Goal: Task Accomplishment & Management: Manage account settings

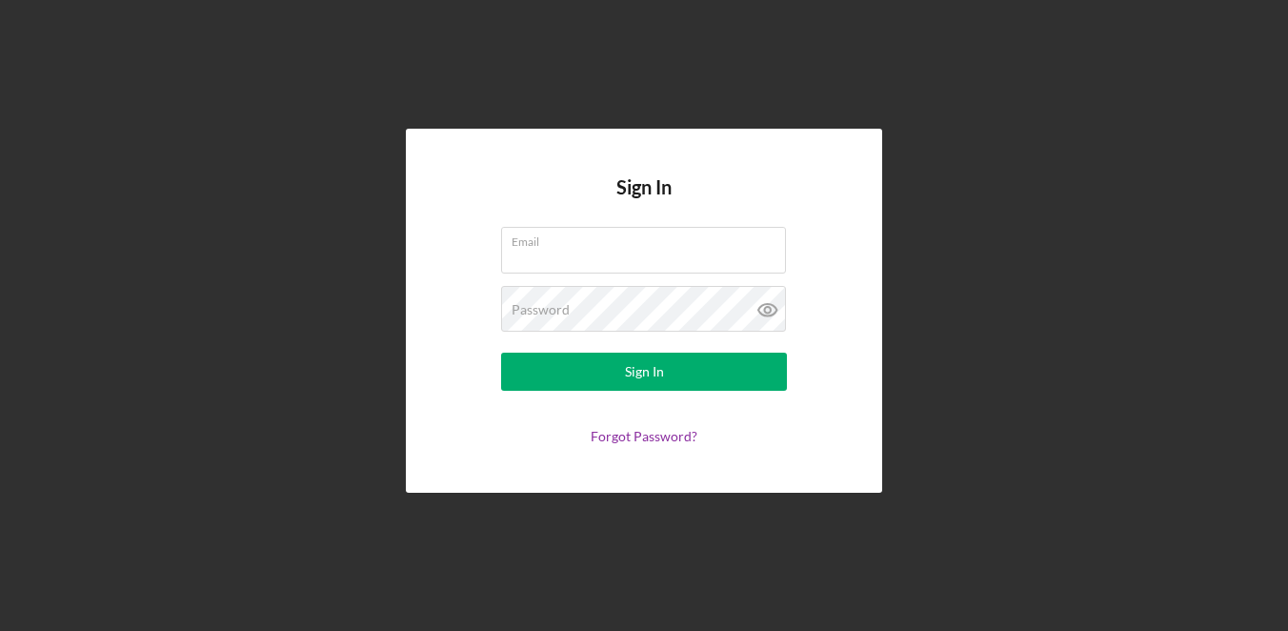
type input "[EMAIL_ADDRESS][DOMAIN_NAME]"
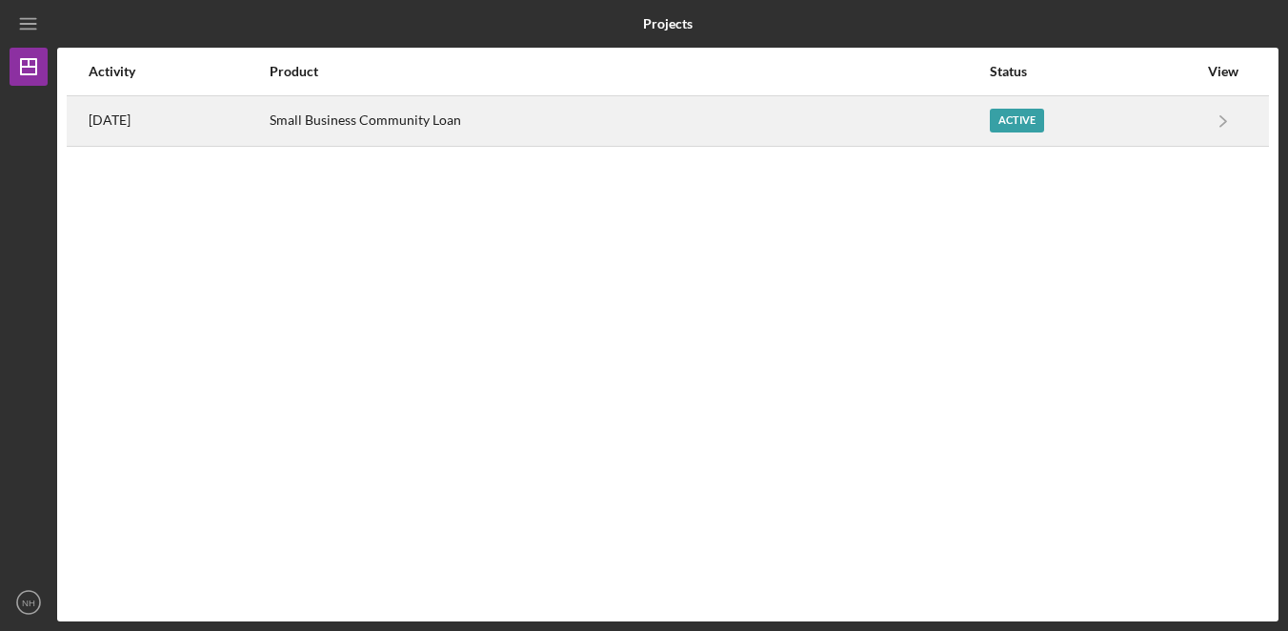
click at [343, 121] on div "Small Business Community Loan" at bounding box center [629, 121] width 718 height 48
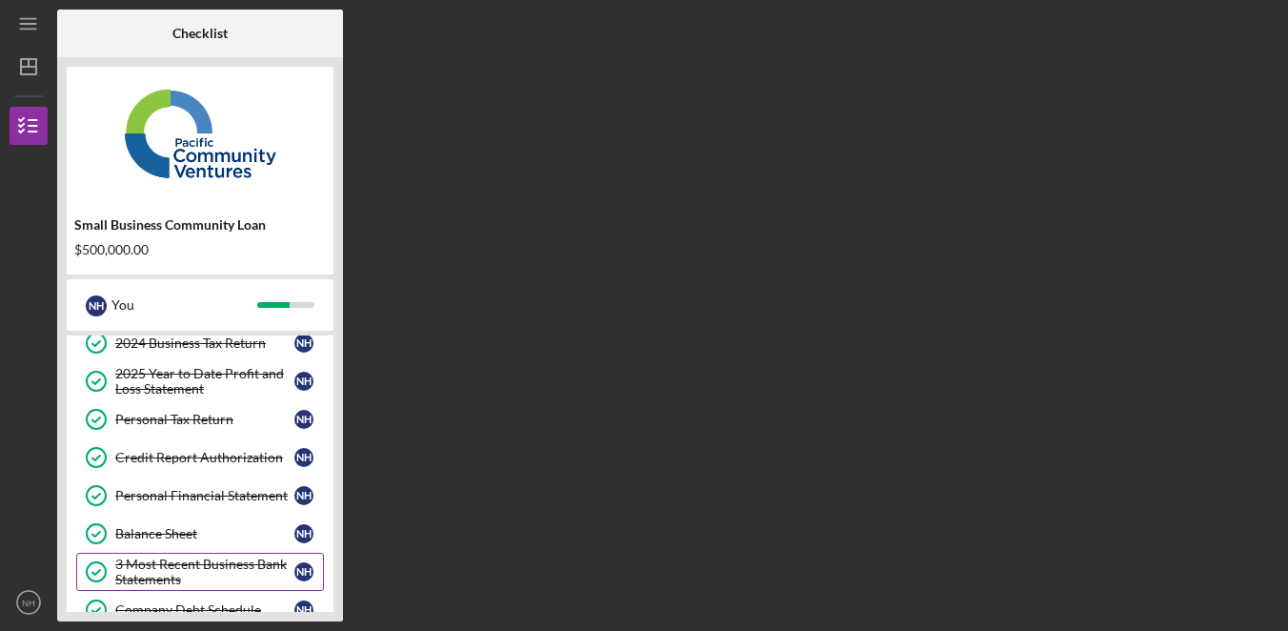
scroll to position [520, 0]
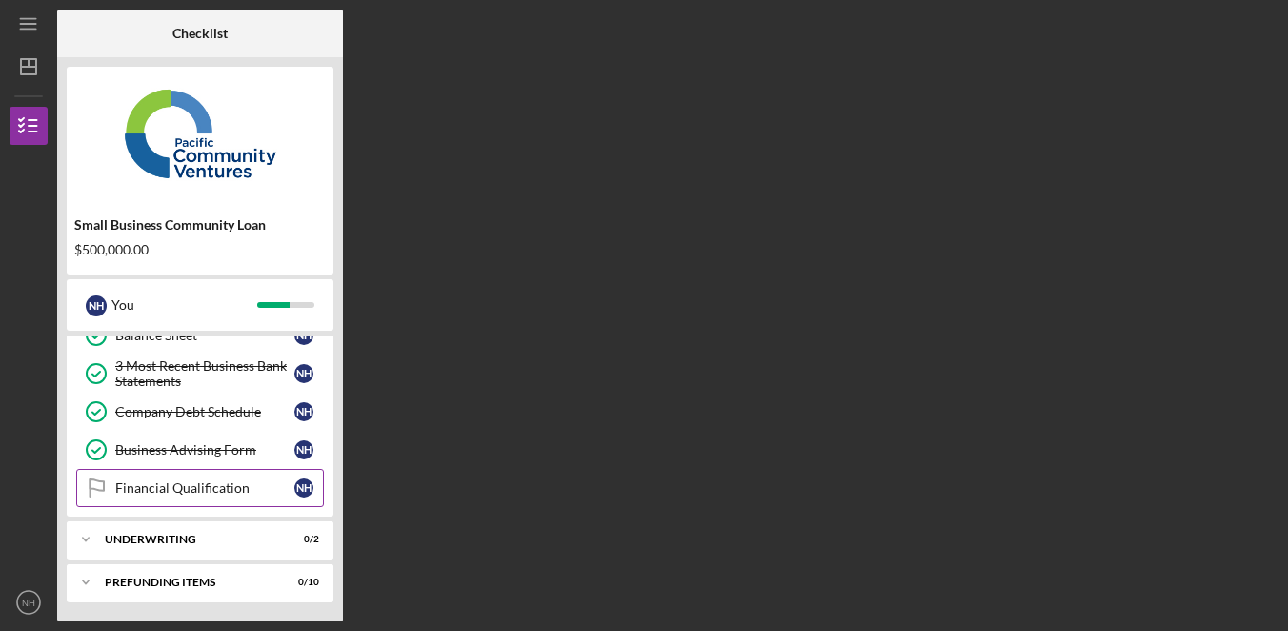
click at [230, 483] on div "Financial Qualification" at bounding box center [204, 487] width 179 height 15
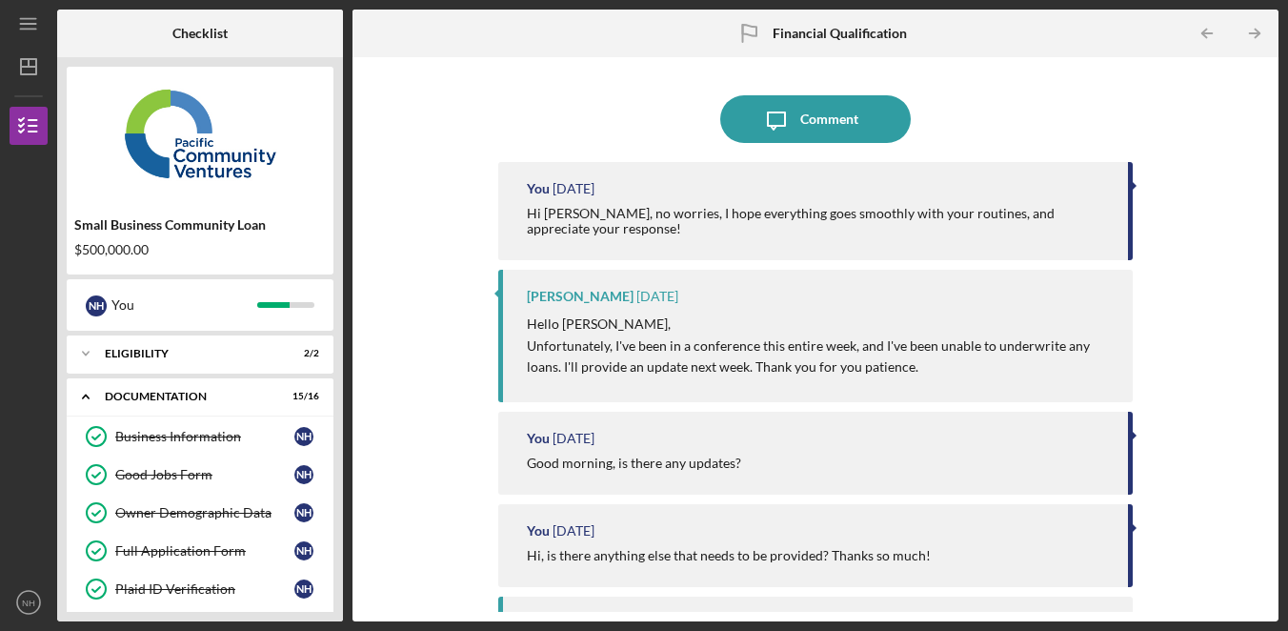
click at [1154, 111] on div "Icon/Message Comment You [DATE] Hi [PERSON_NAME], no worries, I hope everything…" at bounding box center [815, 339] width 907 height 545
click at [35, 594] on icon "NH" at bounding box center [29, 602] width 38 height 48
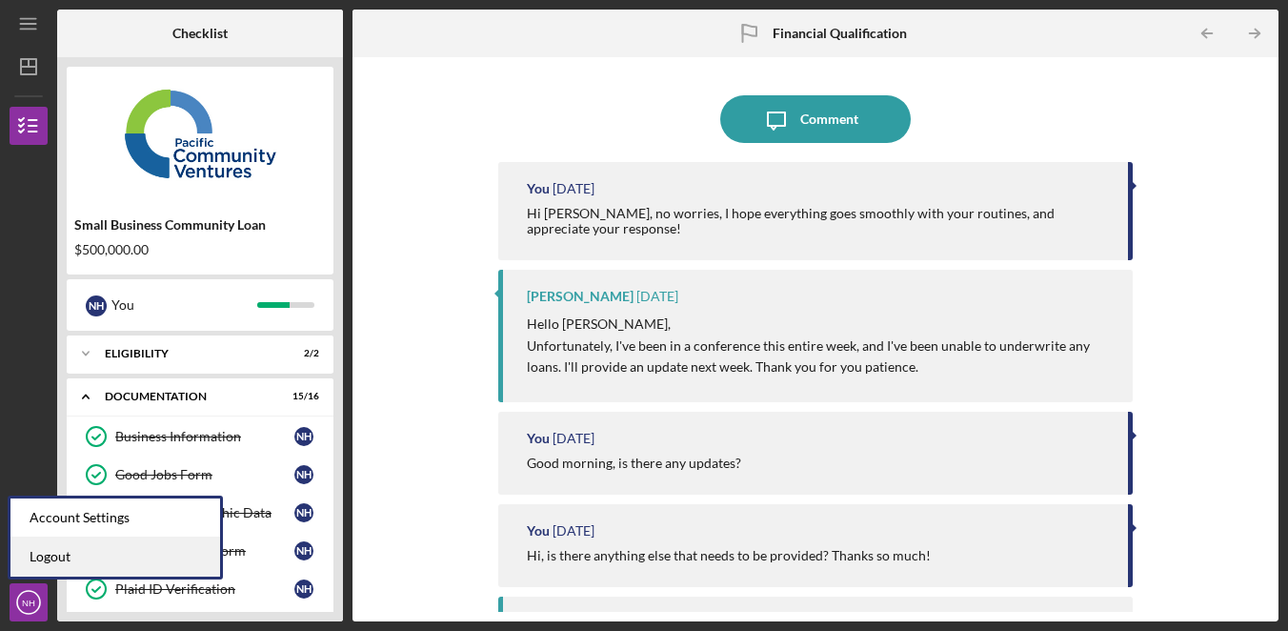
click at [81, 551] on link "Logout" at bounding box center [115, 556] width 210 height 39
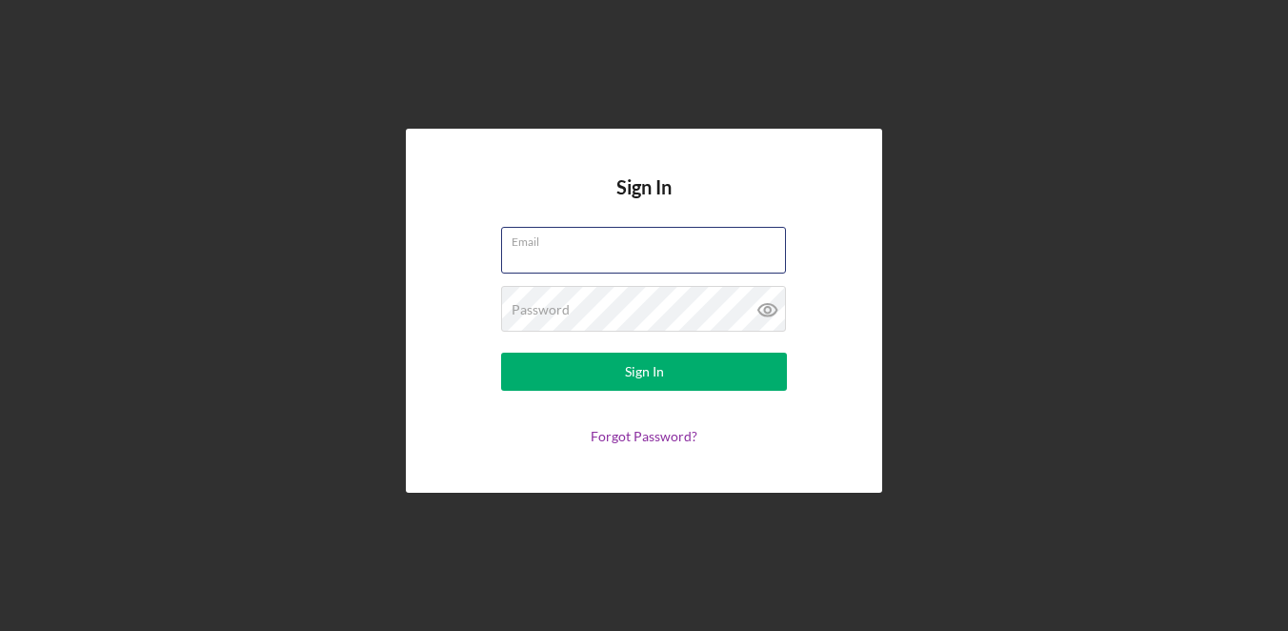
type input "[EMAIL_ADDRESS][DOMAIN_NAME]"
